Goal: Information Seeking & Learning: Learn about a topic

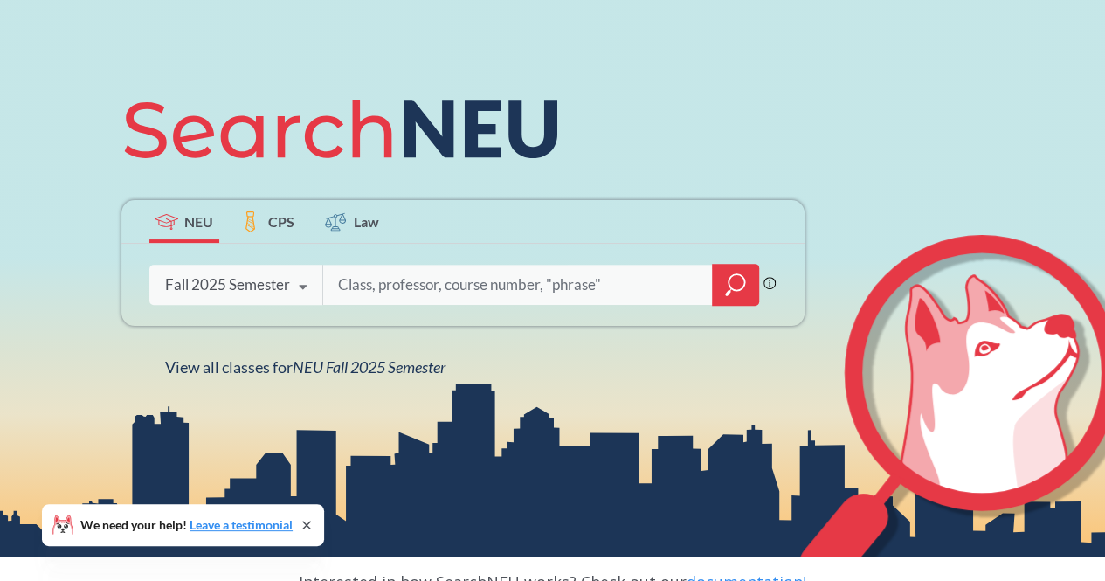
scroll to position [157, 0]
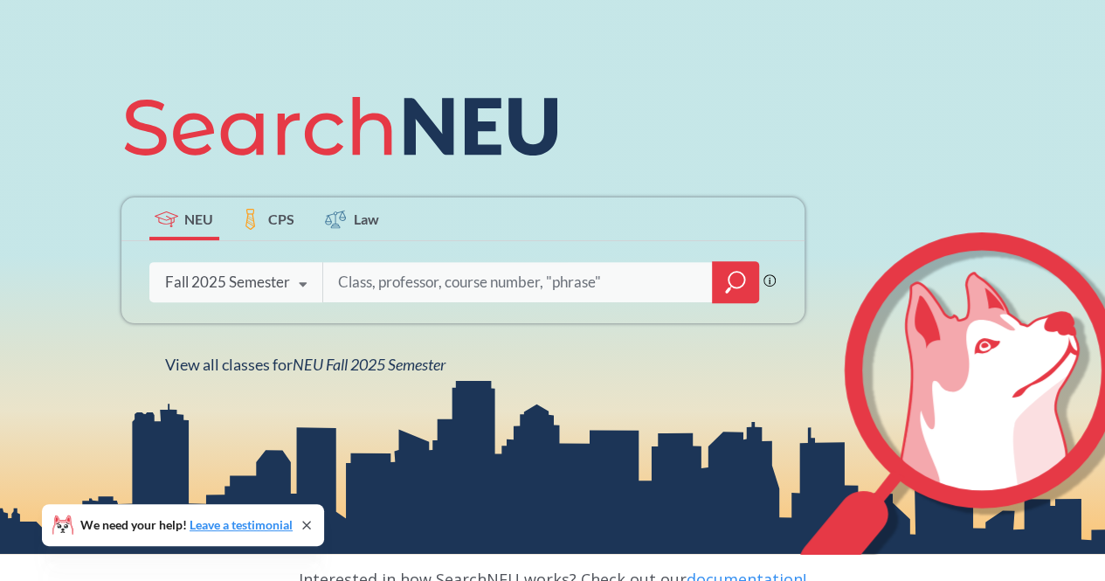
click at [371, 272] on input "search" at bounding box center [517, 282] width 363 height 37
type input "machine learning"
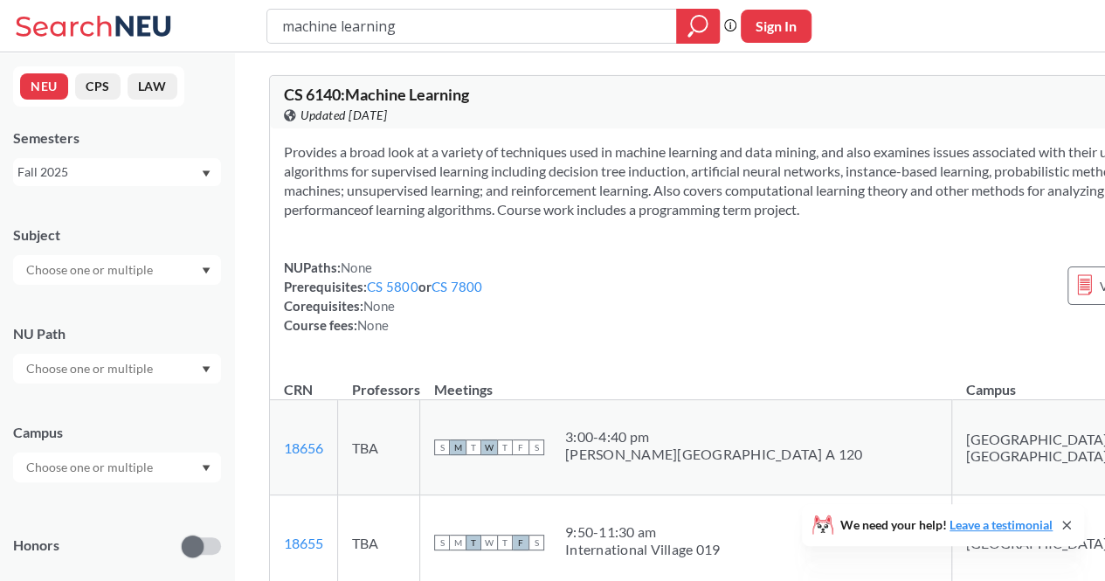
click at [639, 459] on div "[PERSON_NAME][GEOGRAPHIC_DATA] A 120" at bounding box center [713, 453] width 297 height 17
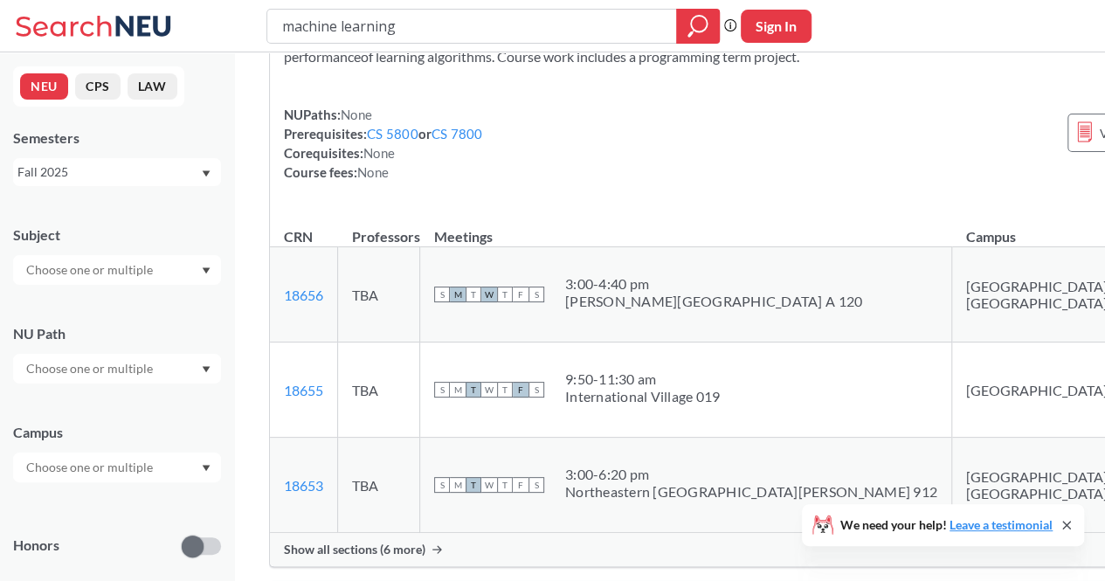
scroll to position [154, 0]
click at [292, 302] on link "18656" at bounding box center [303, 294] width 39 height 17
click at [590, 123] on div "NUPaths: None Prerequisites: CS 5800 or CS 7800 Corequisites: None Course fees:…" at bounding box center [775, 142] width 983 height 77
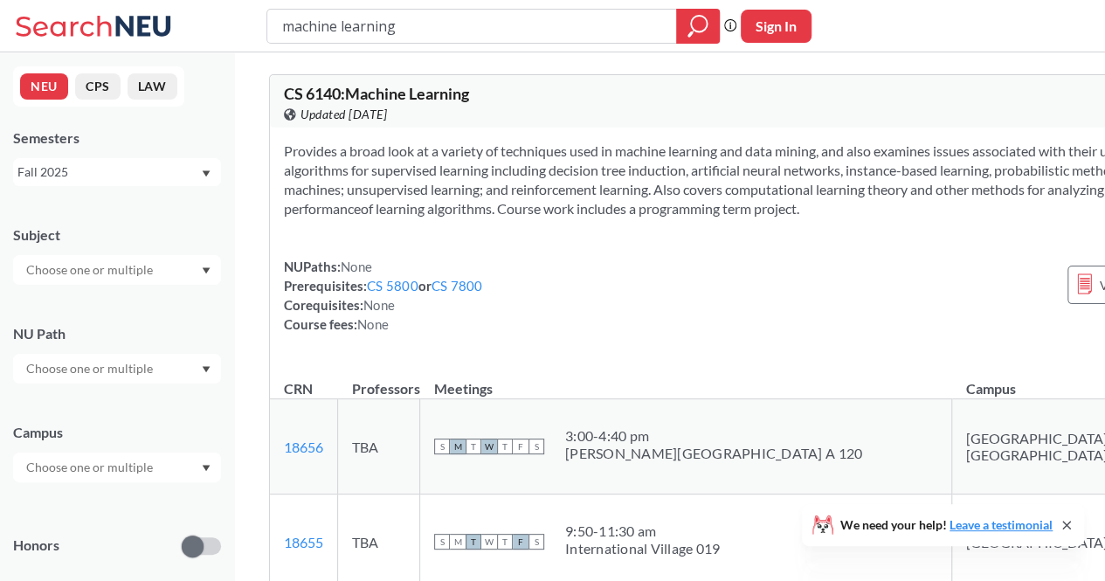
scroll to position [0, 0]
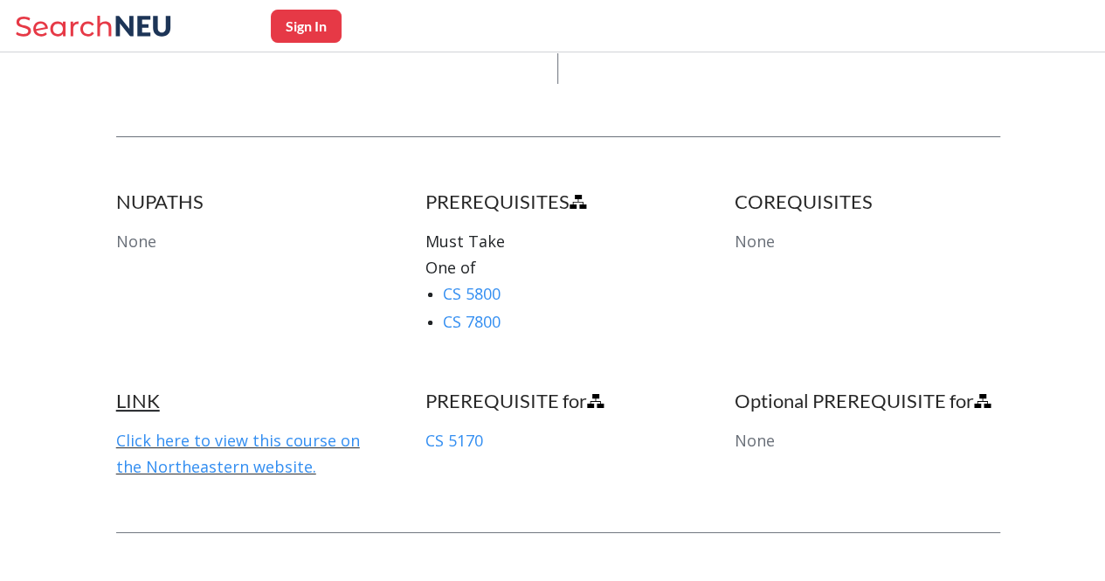
scroll to position [918, 0]
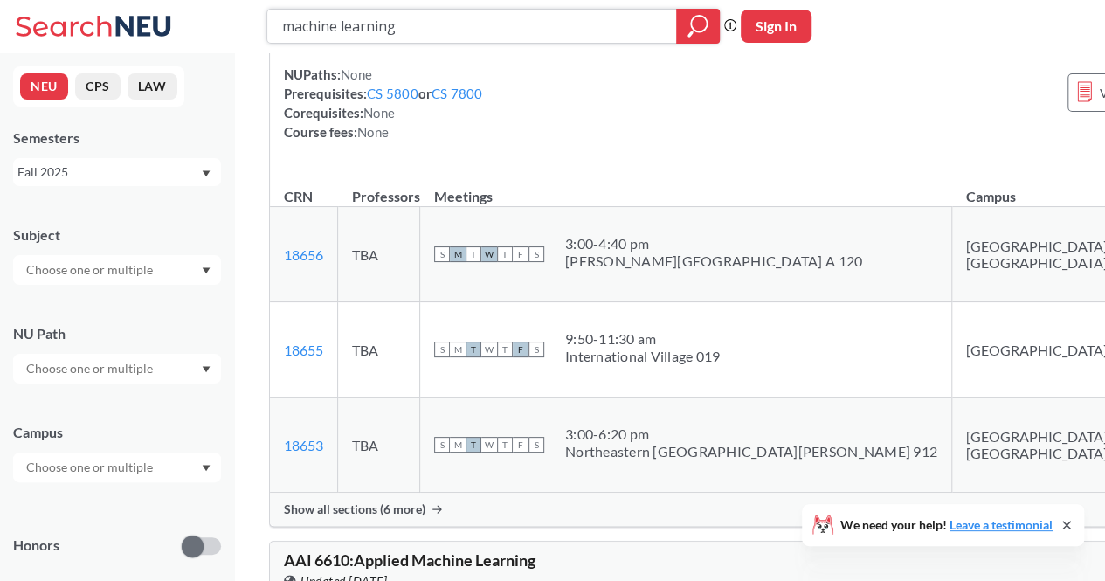
scroll to position [194, 0]
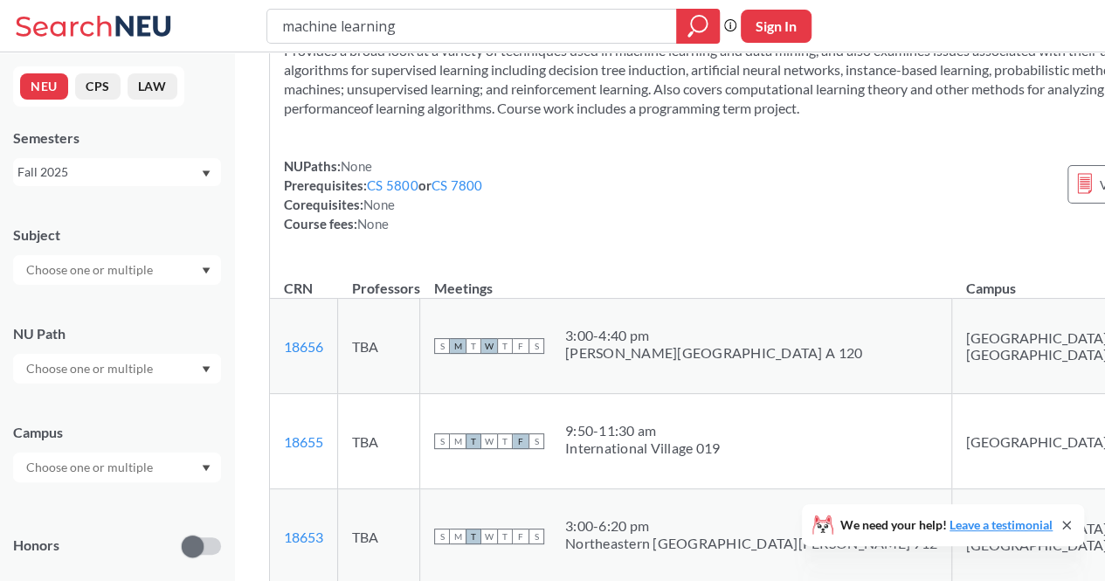
scroll to position [102, 0]
click at [319, 354] on link "18656" at bounding box center [303, 345] width 39 height 17
click at [689, 117] on section "Provides a broad look at a variety of techniques used in machine learning and d…" at bounding box center [775, 78] width 983 height 77
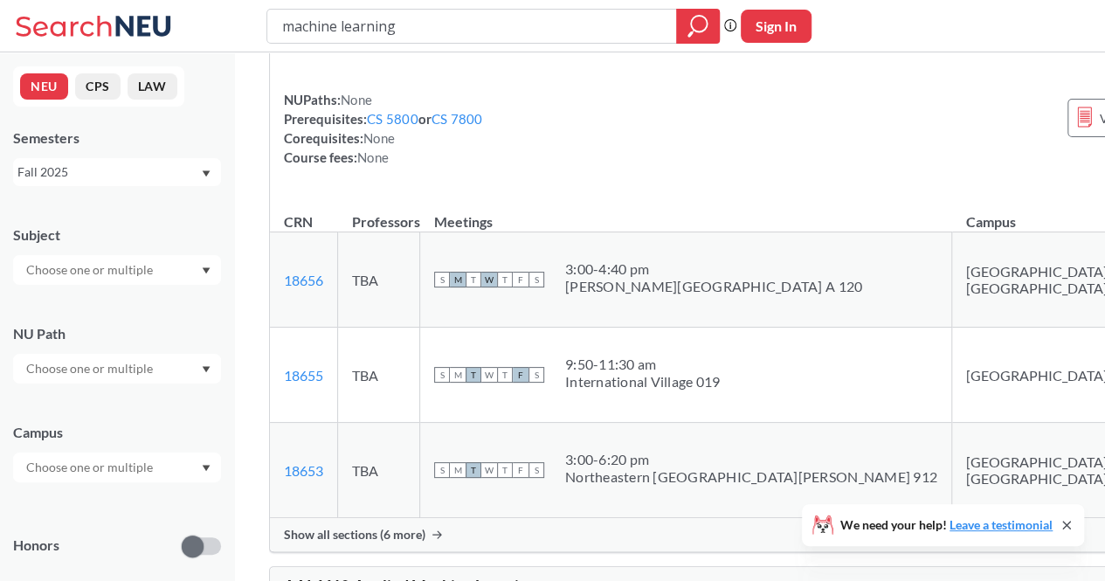
scroll to position [169, 0]
click at [594, 271] on div "3:00 - 4:40 pm" at bounding box center [713, 267] width 297 height 17
click at [626, 189] on div "Provides a broad look at a variety of techniques used in machine learning and d…" at bounding box center [775, 76] width 1010 height 234
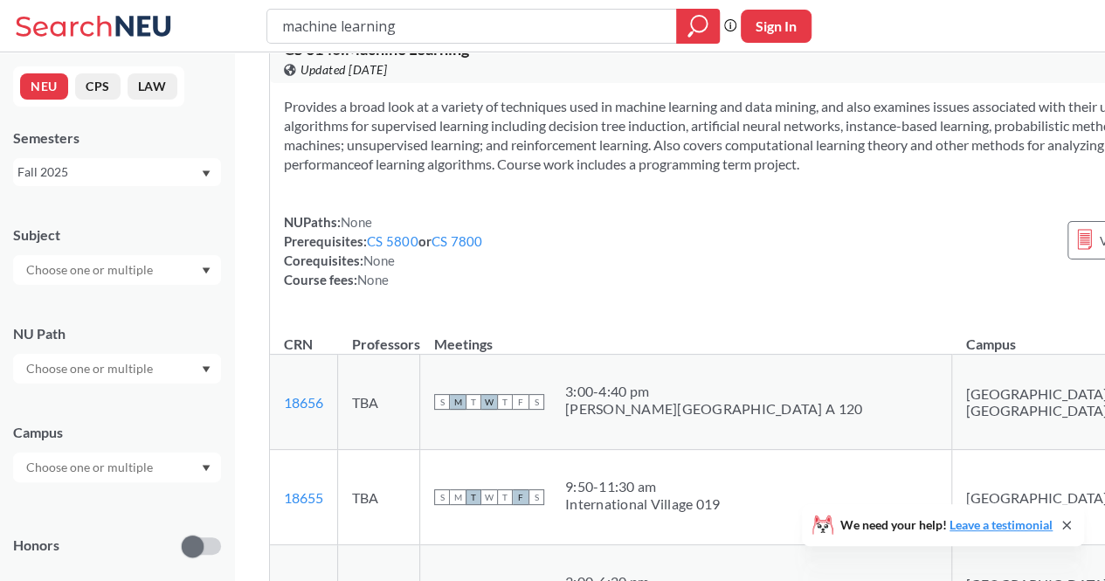
scroll to position [0, 0]
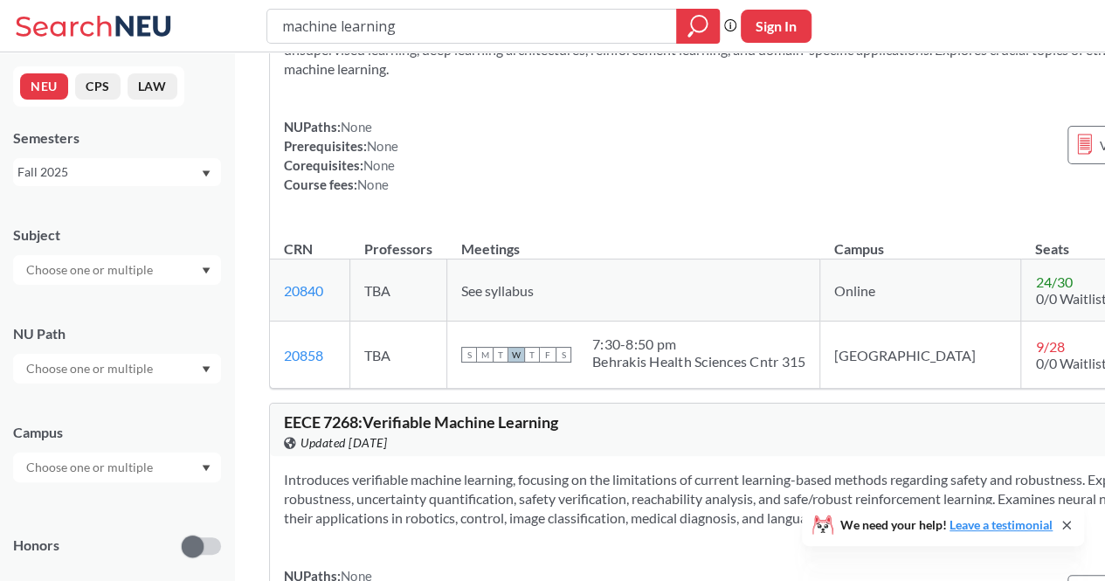
click at [820, 321] on td "[GEOGRAPHIC_DATA]" at bounding box center [920, 354] width 201 height 67
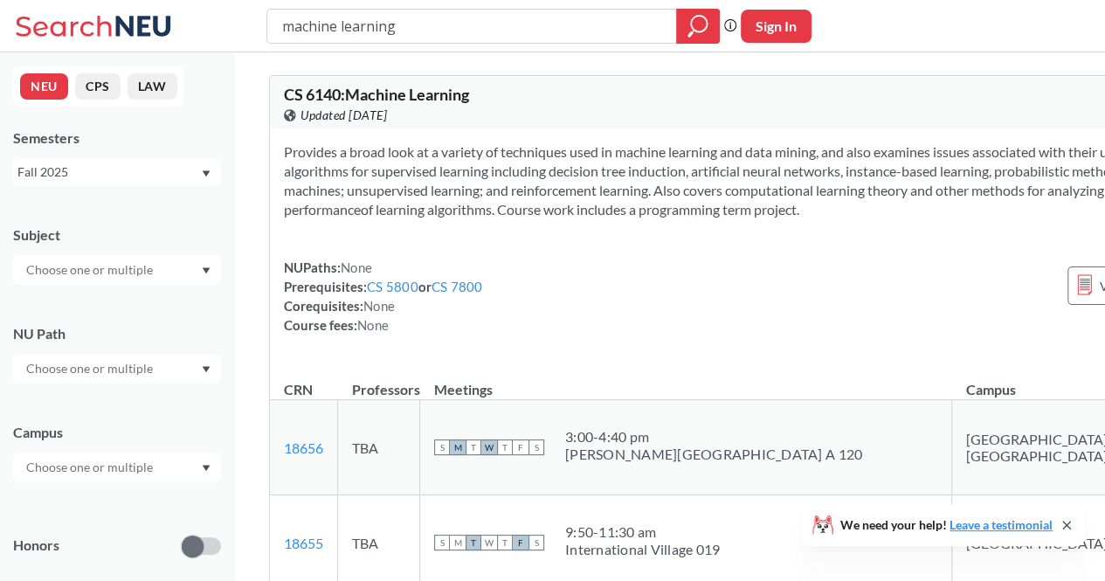
click at [545, 203] on section "Provides a broad look at a variety of techniques used in machine learning and d…" at bounding box center [775, 180] width 983 height 77
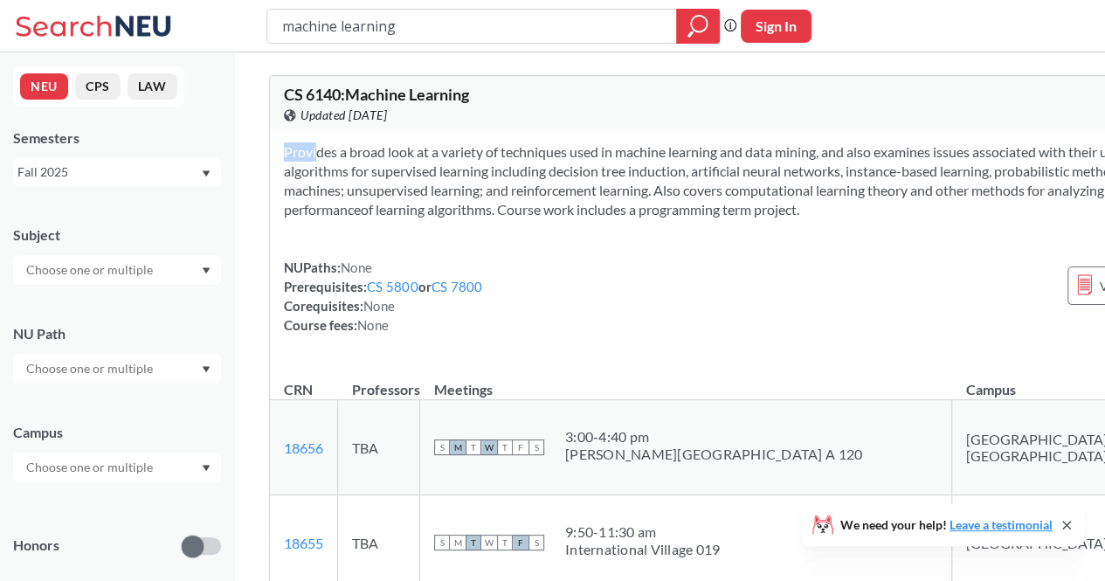
click at [454, 149] on section "Provides a broad look at a variety of techniques used in machine learning and d…" at bounding box center [775, 180] width 983 height 77
click at [568, 25] on input "machine learning" at bounding box center [471, 26] width 383 height 30
click at [554, 31] on input "machine learning" at bounding box center [471, 26] width 383 height 30
click at [546, 31] on input "machine learning" at bounding box center [471, 26] width 383 height 30
type input "artificial intelligence"
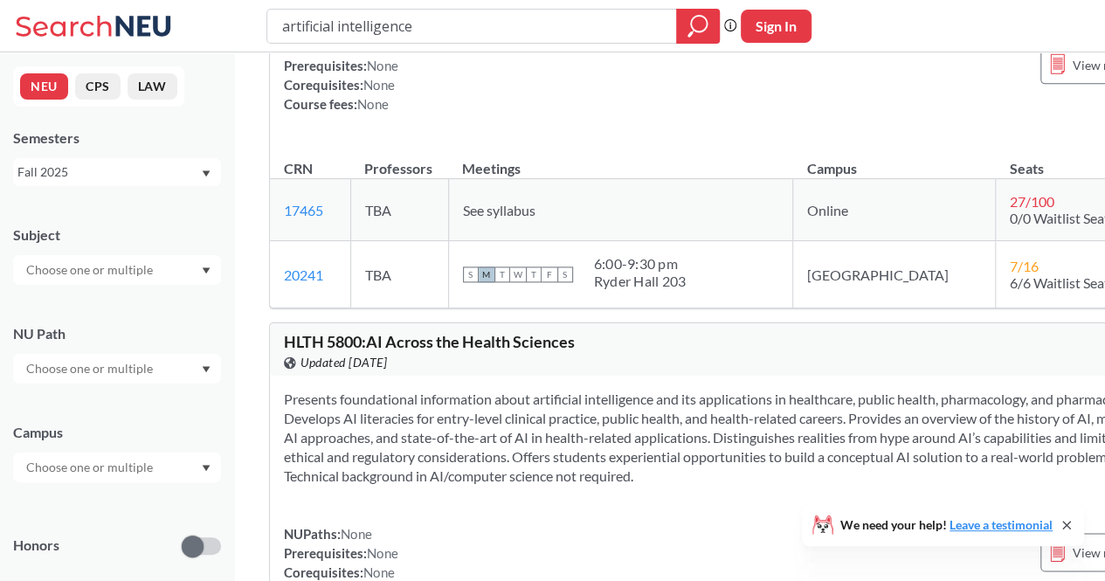
scroll to position [7706, 0]
